Goal: Information Seeking & Learning: Learn about a topic

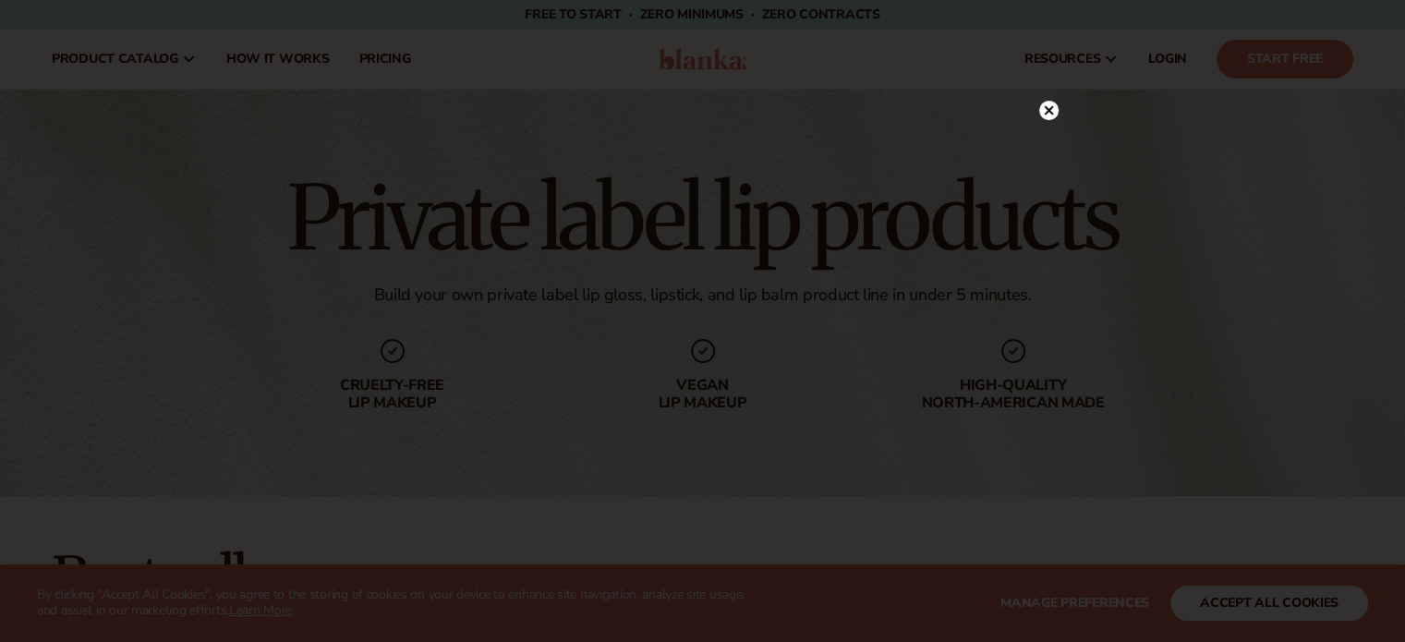
scroll to position [83, 0]
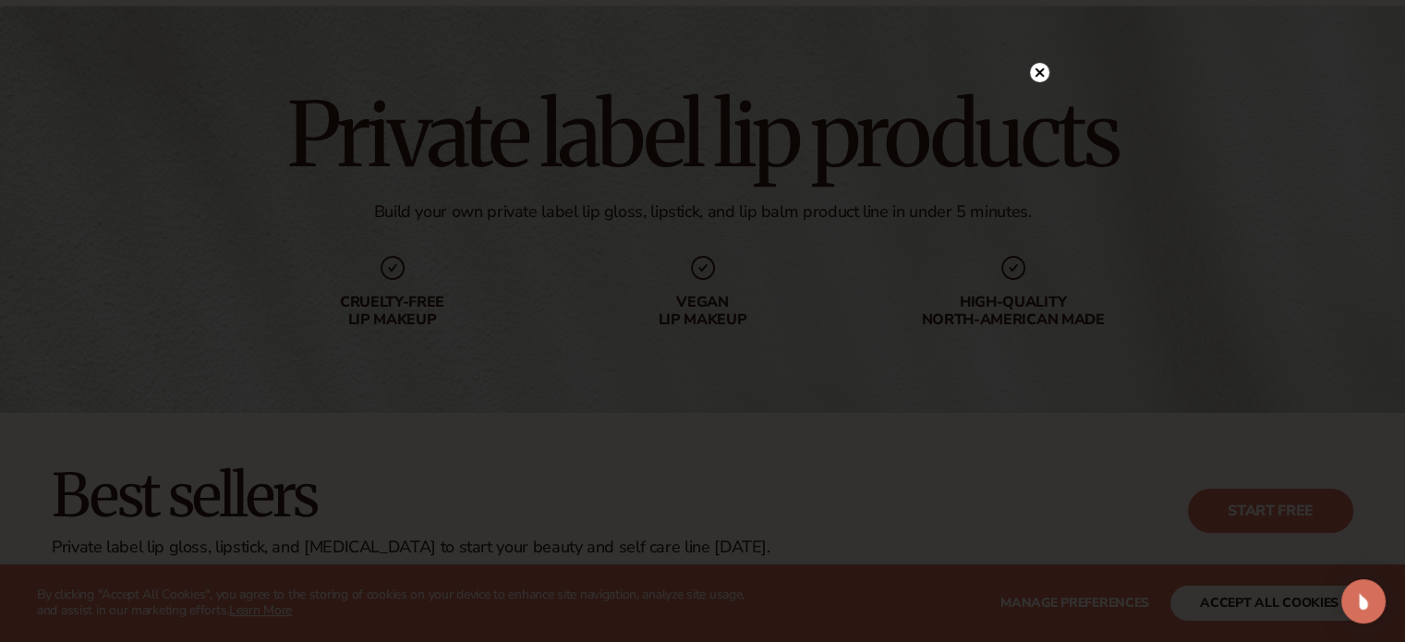
click at [1032, 69] on circle at bounding box center [1039, 72] width 19 height 19
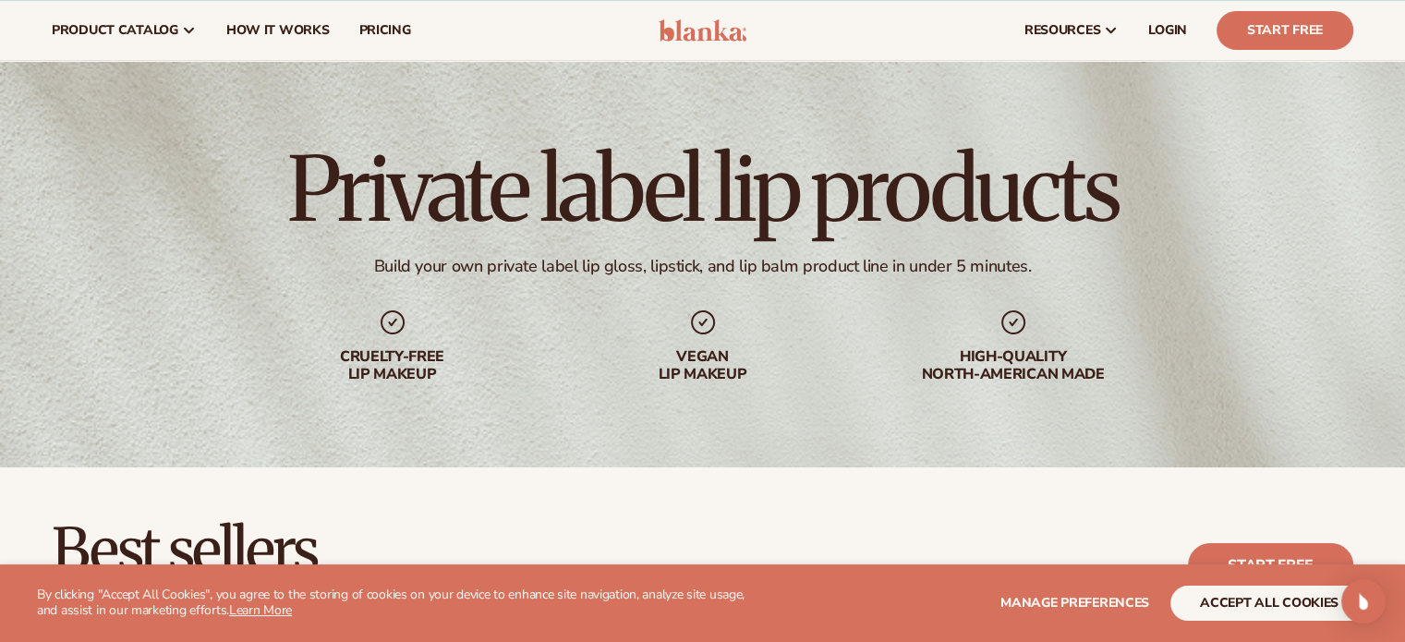
scroll to position [0, 0]
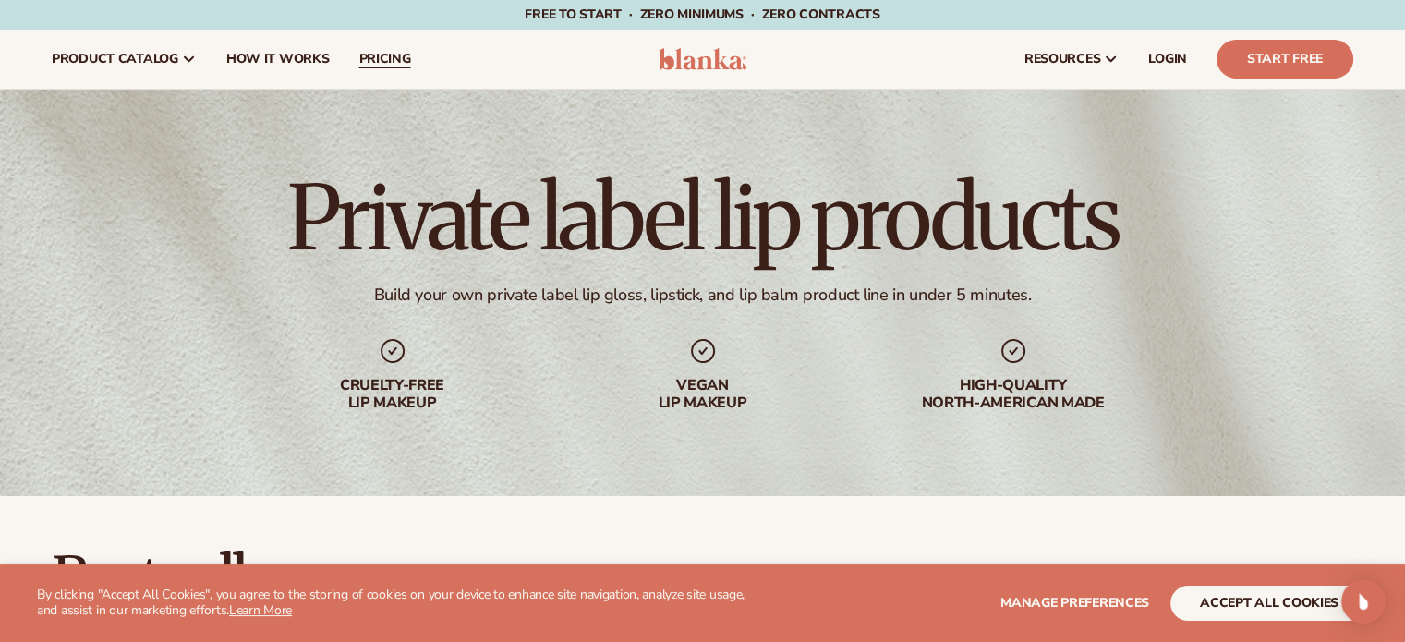
click at [377, 52] on span "pricing" at bounding box center [384, 59] width 52 height 15
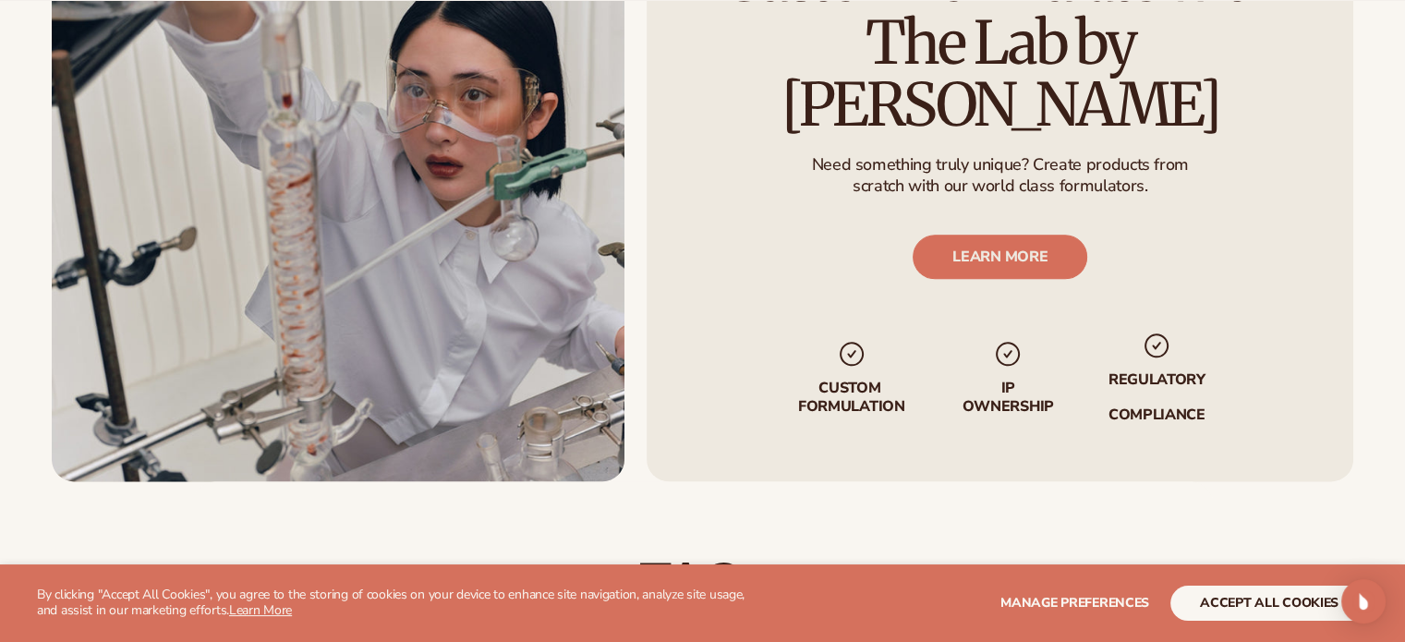
scroll to position [2182, 0]
